Goal: Transaction & Acquisition: Purchase product/service

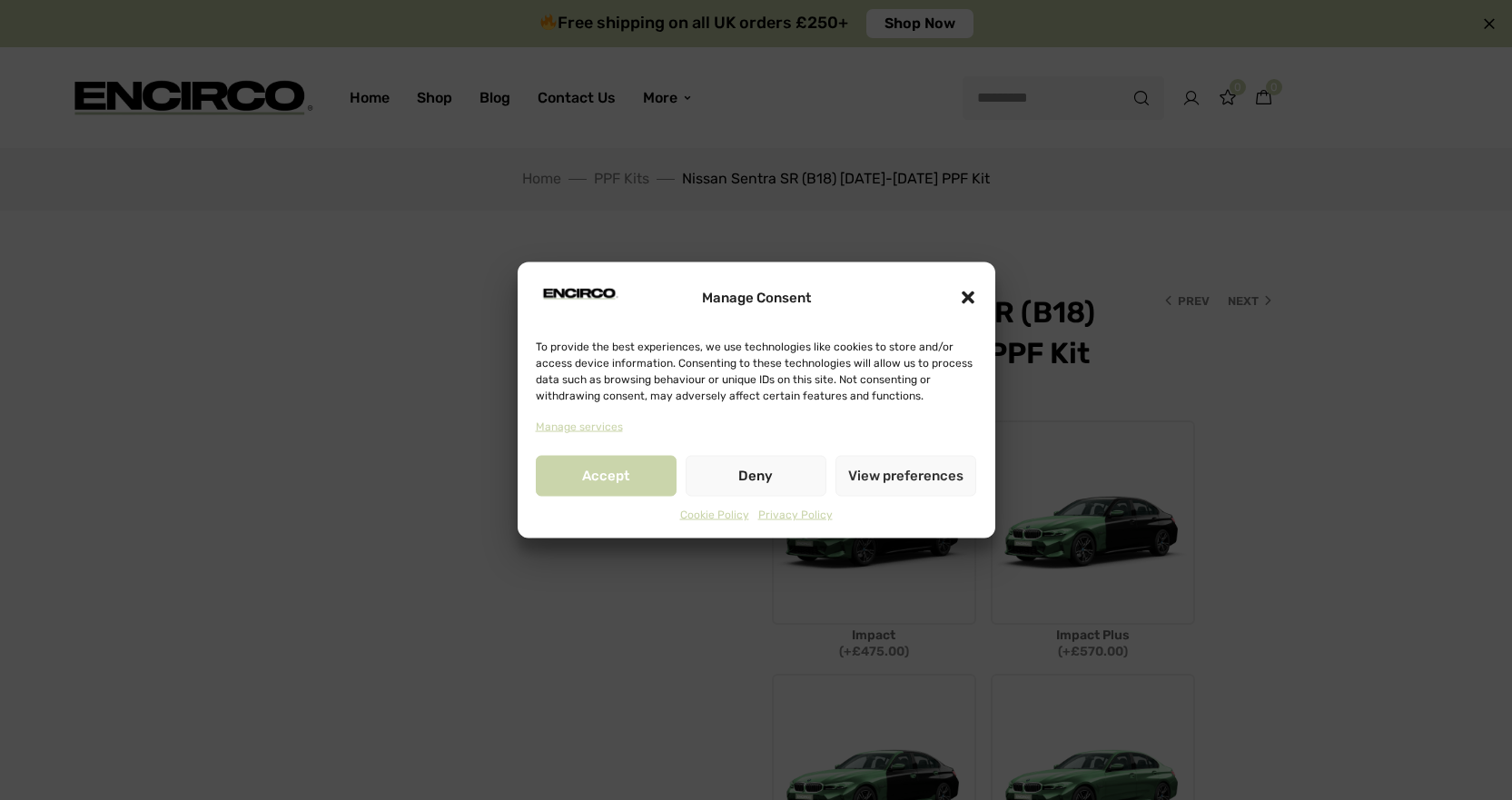
click at [957, 305] on div "Manage Consent" at bounding box center [756, 297] width 441 height 46
click at [955, 298] on div "Manage Consent" at bounding box center [756, 297] width 441 height 46
click at [972, 299] on icon "Close dialogue" at bounding box center [968, 297] width 18 height 18
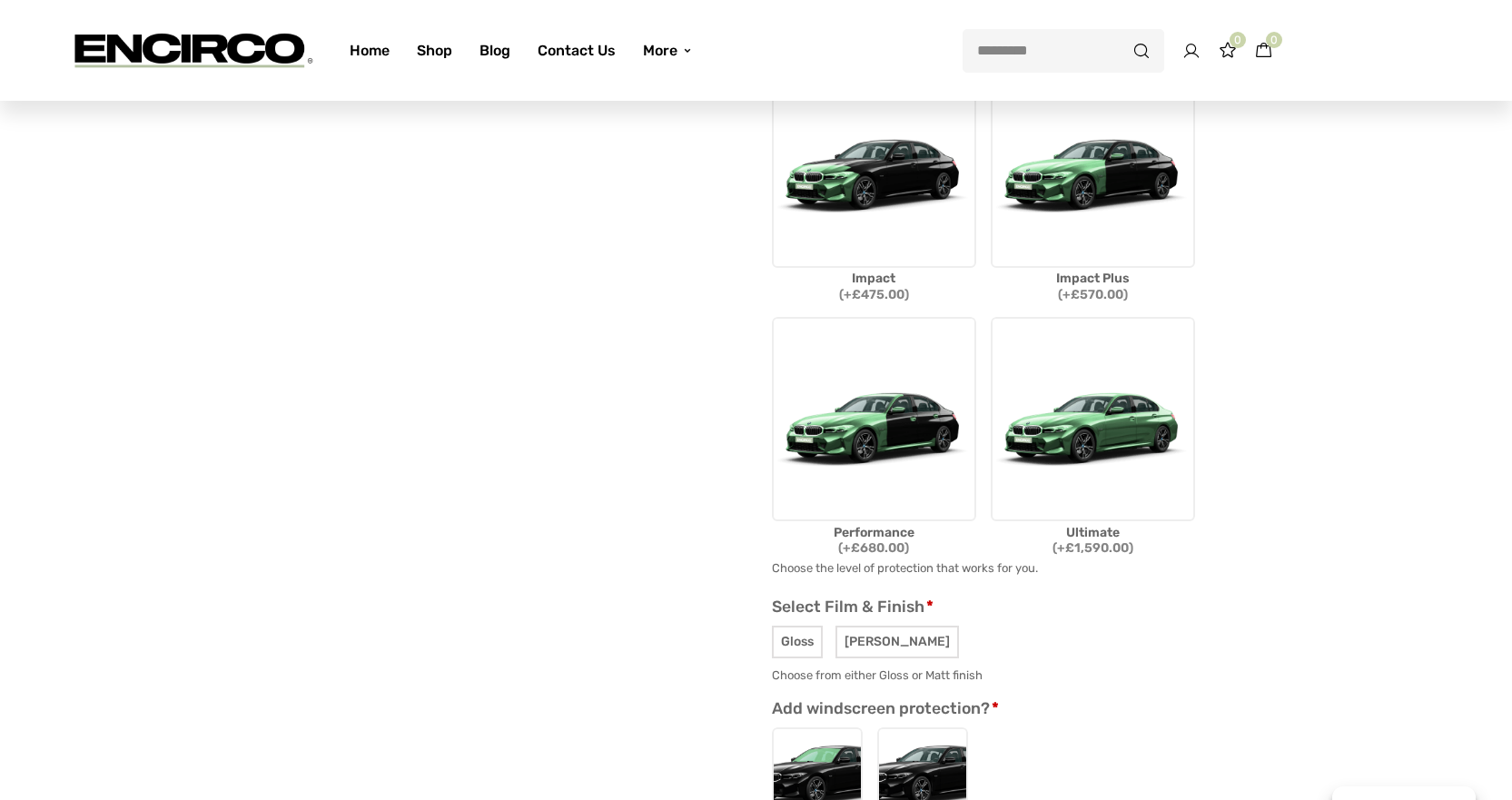
scroll to position [364, 0]
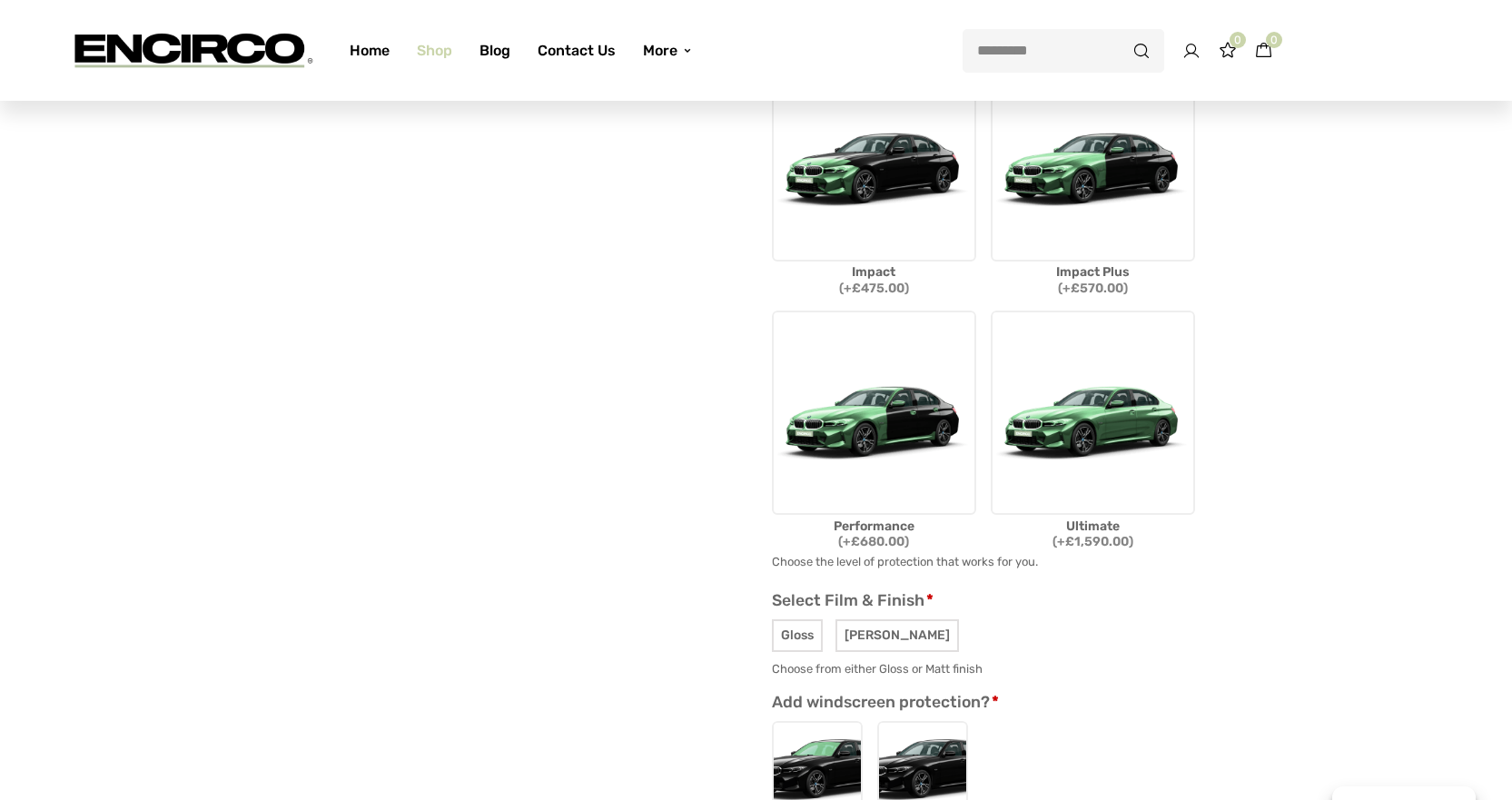
click at [418, 52] on link "Shop" at bounding box center [434, 51] width 62 height 64
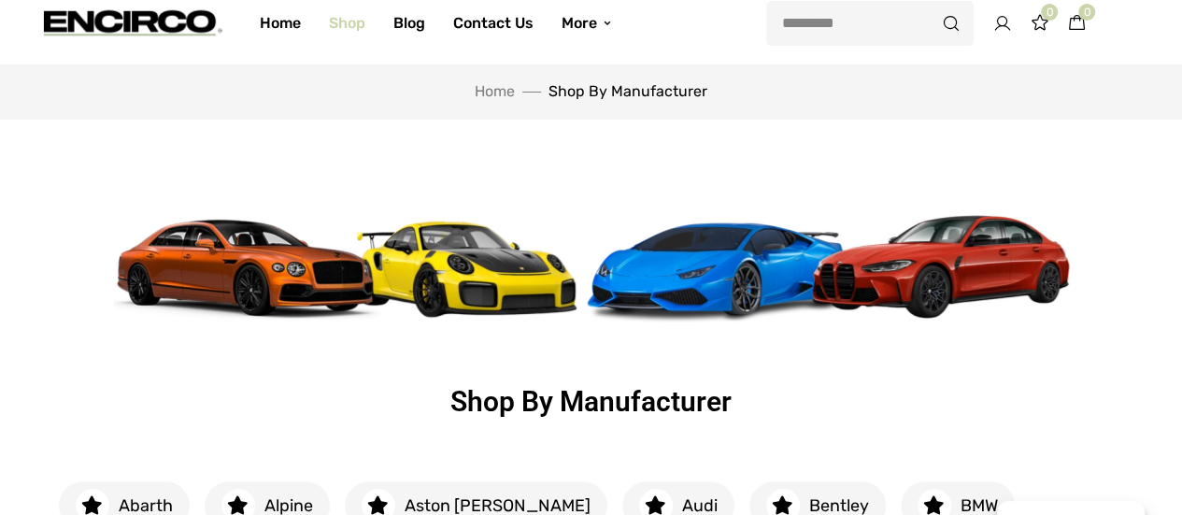
scroll to position [467, 0]
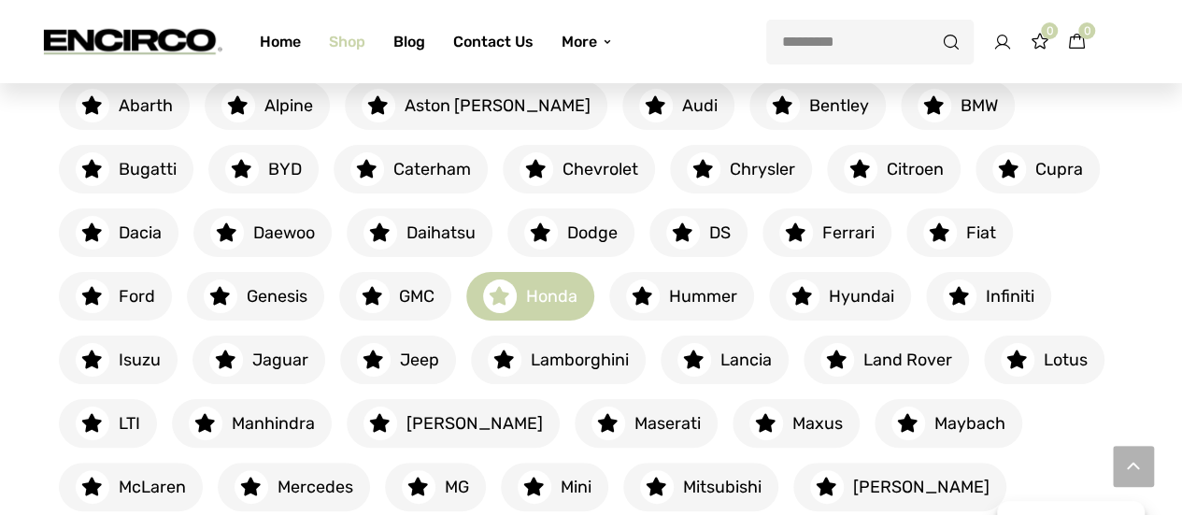
click at [517, 300] on h6 "Honda" at bounding box center [547, 296] width 61 height 23
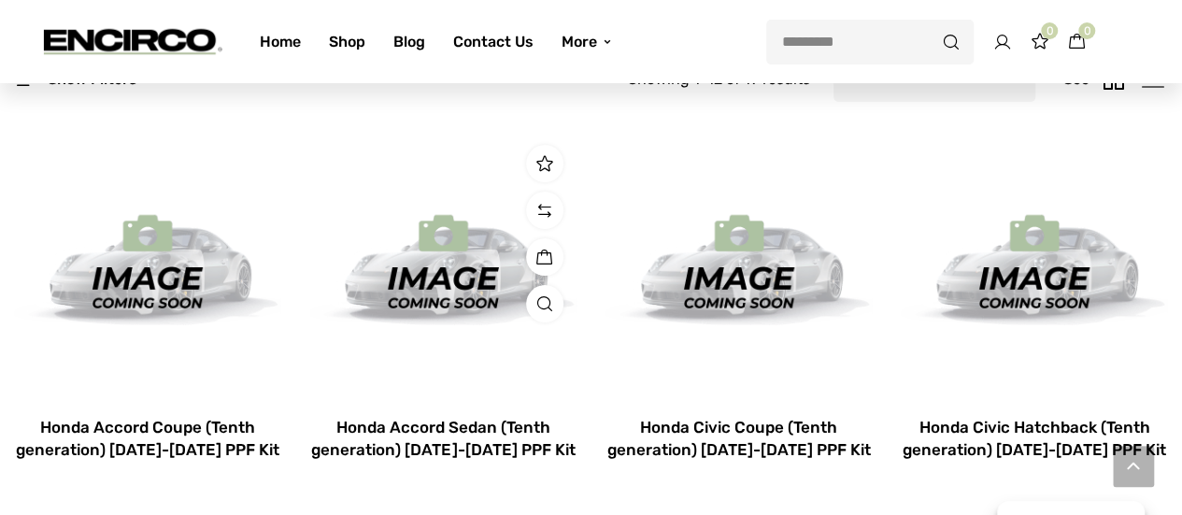
scroll to position [374, 0]
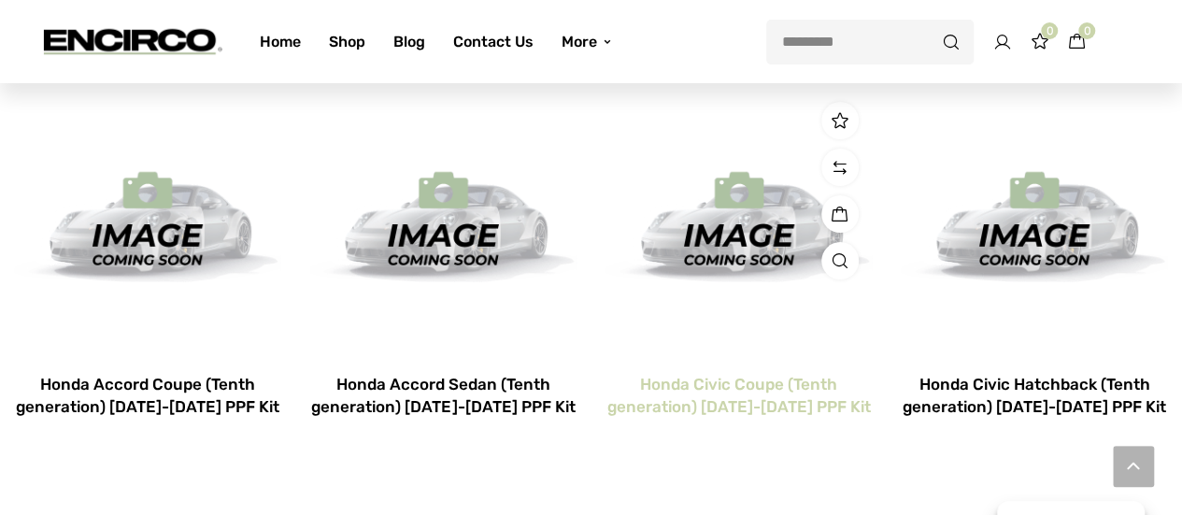
click at [718, 405] on h2 "Honda Civic Coupe (Tenth generation) [DATE]-[DATE] PPF Kit" at bounding box center [739, 396] width 267 height 45
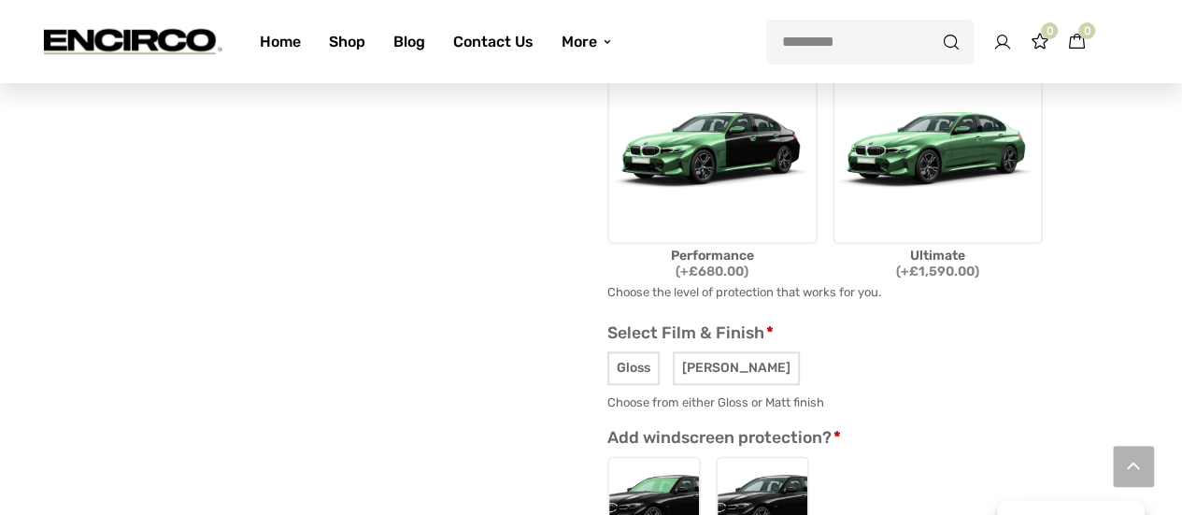
scroll to position [561, 0]
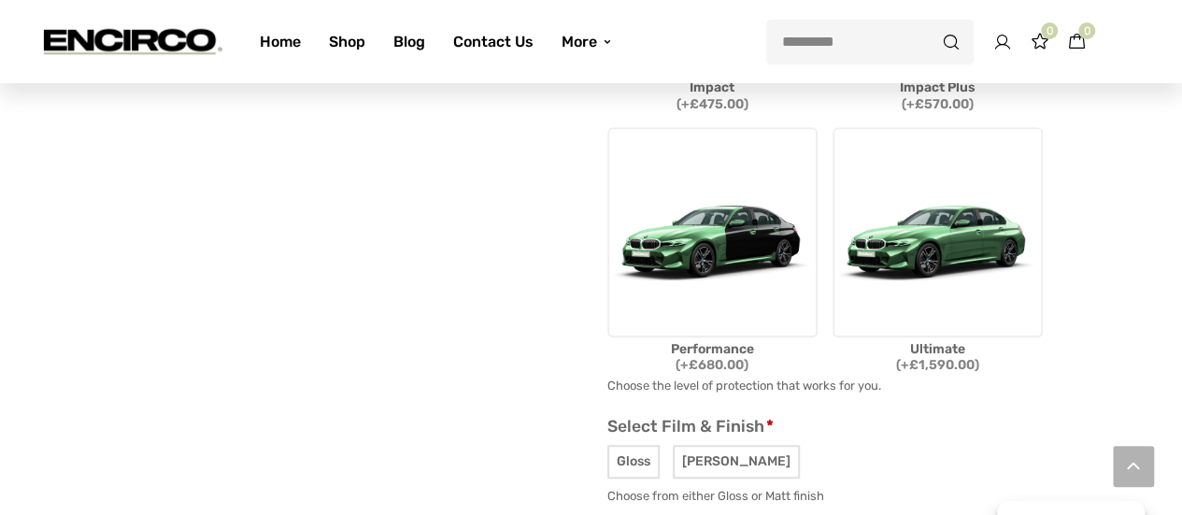
click at [938, 271] on img at bounding box center [938, 232] width 210 height 210
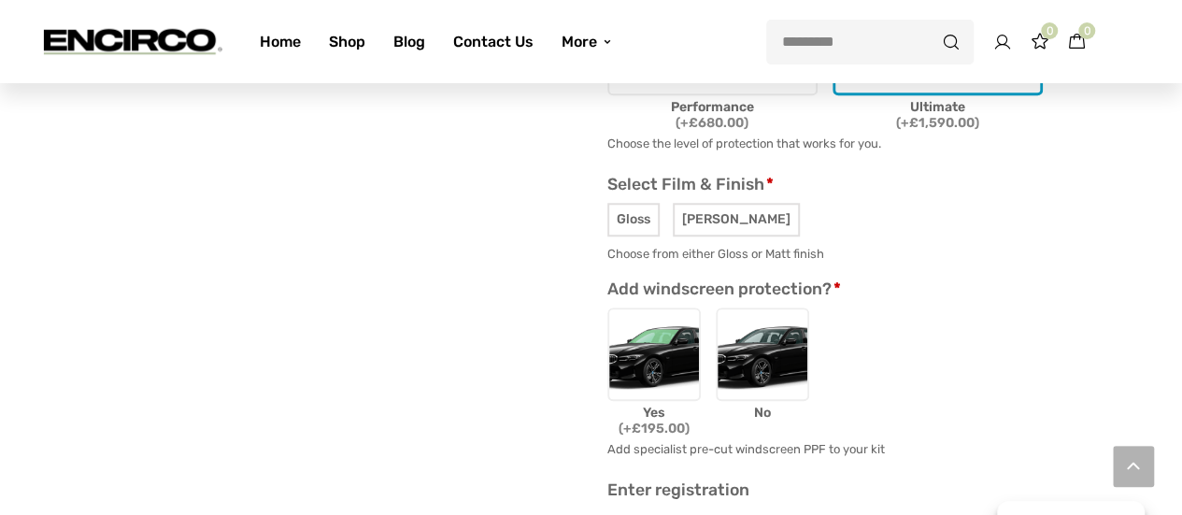
scroll to position [841, 0]
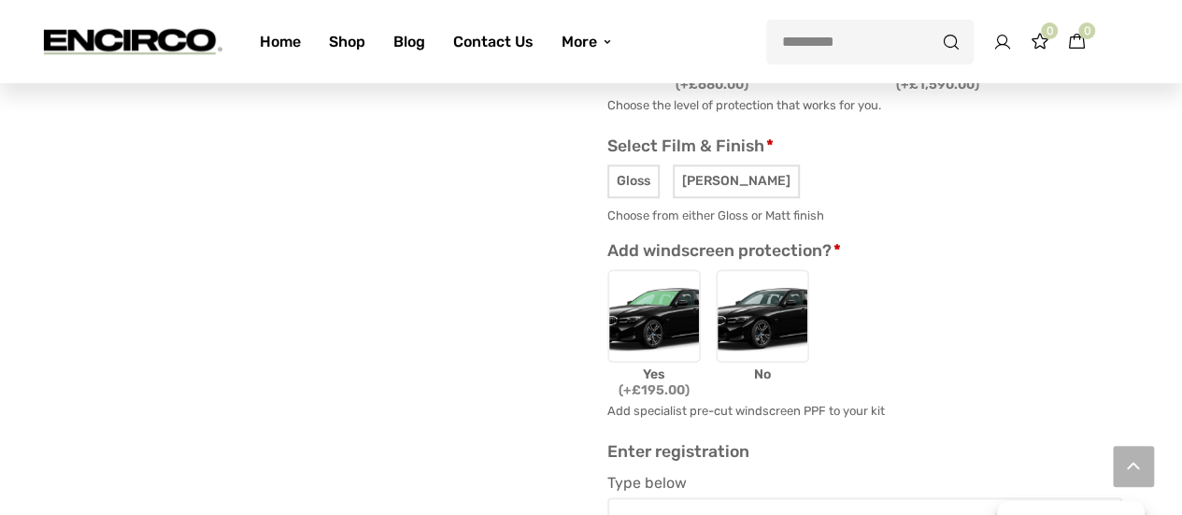
drag, startPoint x: 755, startPoint y: 327, endPoint x: 767, endPoint y: 326, distance: 12.2
click at [757, 326] on img at bounding box center [762, 315] width 93 height 93
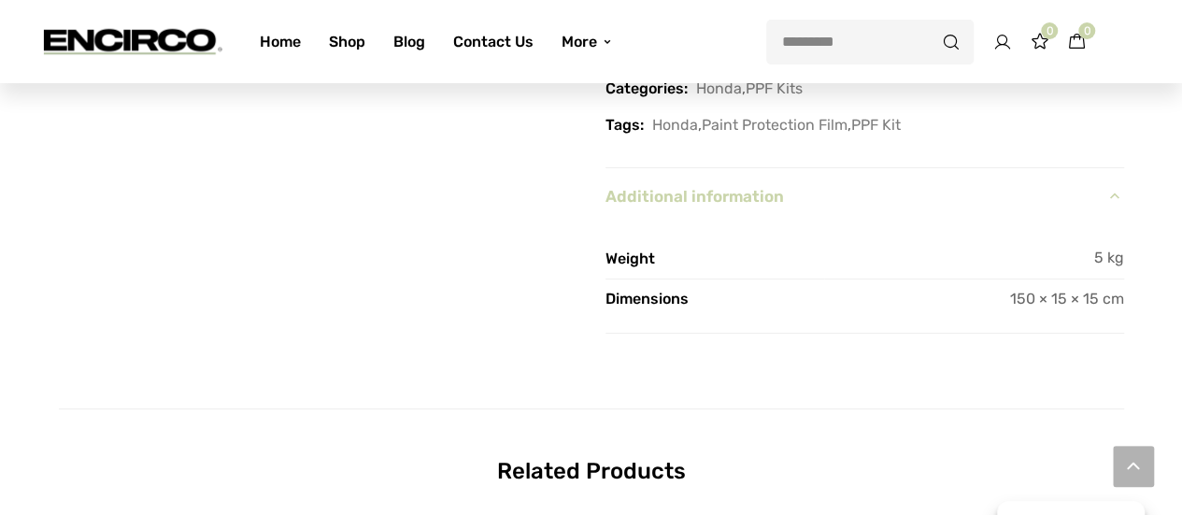
scroll to position [1589, 0]
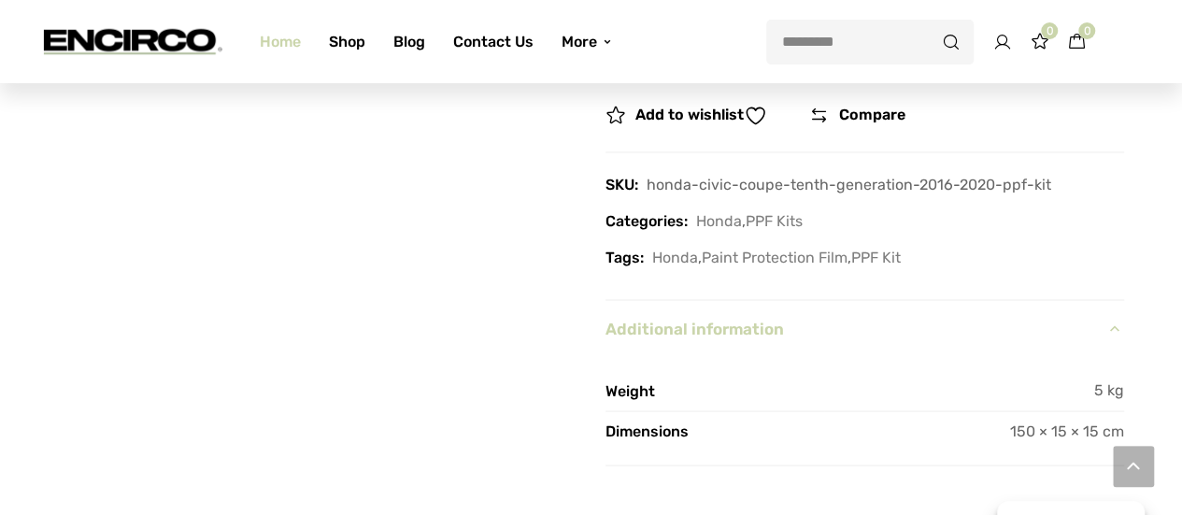
click at [285, 44] on link "Home" at bounding box center [280, 41] width 69 height 66
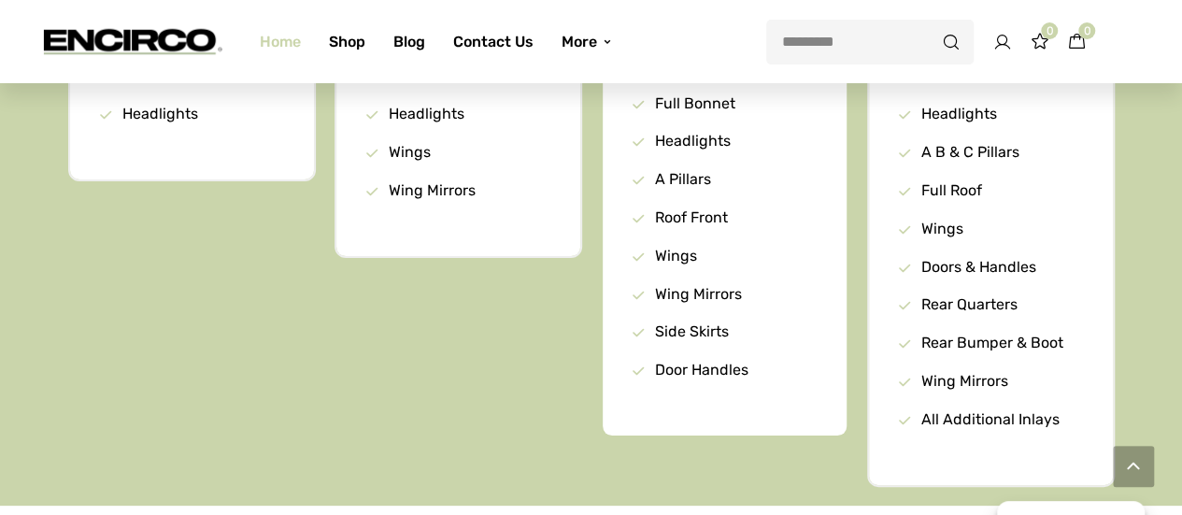
scroll to position [1869, 0]
